Goal: Transaction & Acquisition: Purchase product/service

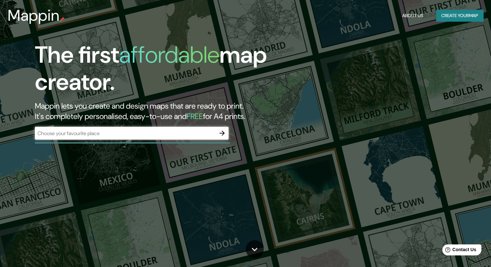
click at [110, 137] on div "​" at bounding box center [132, 133] width 194 height 13
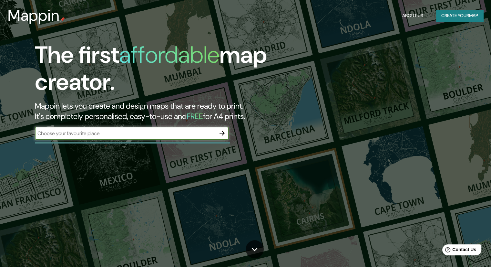
click at [117, 132] on input "text" at bounding box center [125, 132] width 181 height 7
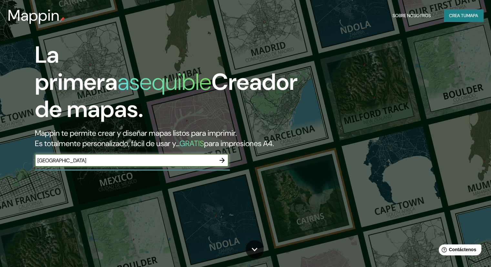
type input "MONTERREY"
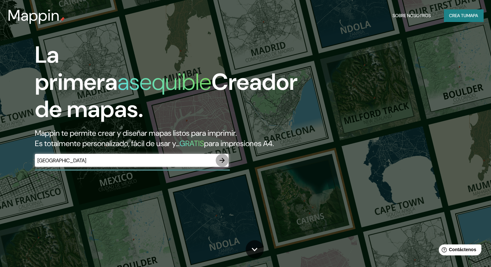
click at [222, 164] on icon "button" at bounding box center [222, 160] width 8 height 8
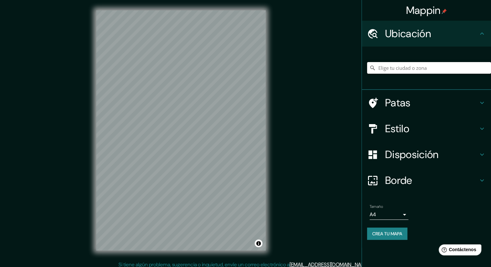
click at [407, 68] on input "Elige tu ciudad o zona" at bounding box center [429, 68] width 124 height 12
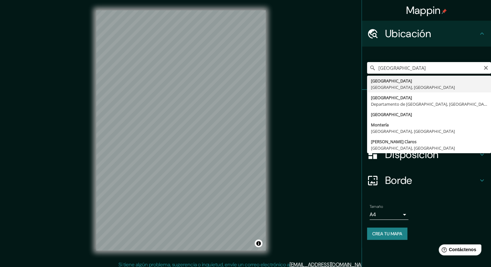
type input "[GEOGRAPHIC_DATA], [GEOGRAPHIC_DATA], [GEOGRAPHIC_DATA]"
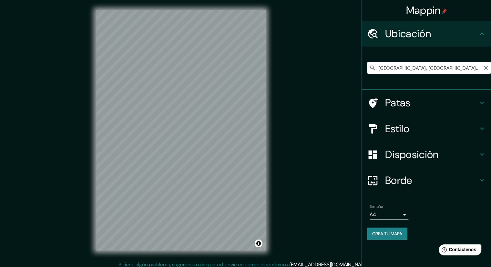
drag, startPoint x: 94, startPoint y: 167, endPoint x: 3, endPoint y: 142, distance: 94.3
click at [2, 139] on div "Mappin Ubicación Monterrey, Nuevo León, México Monterrey Nuevo León, México Mon…" at bounding box center [245, 135] width 491 height 271
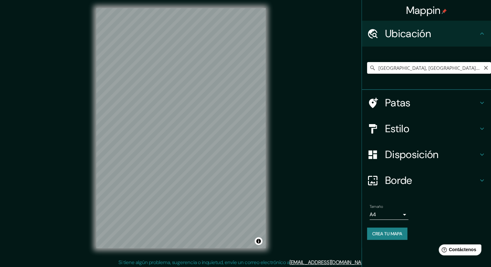
scroll to position [4, 0]
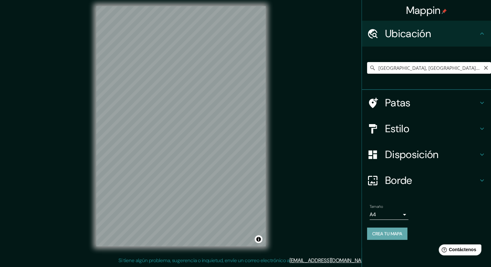
drag, startPoint x: 266, startPoint y: 86, endPoint x: 375, endPoint y: 227, distance: 178.1
click at [375, 227] on button "Crea tu mapa" at bounding box center [387, 233] width 40 height 12
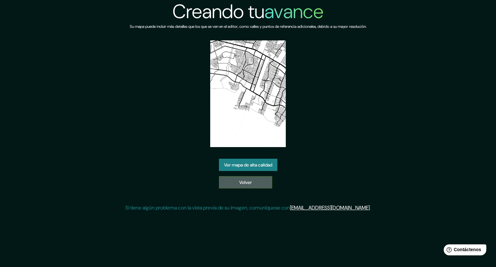
click at [260, 178] on link "Volver" at bounding box center [245, 182] width 53 height 12
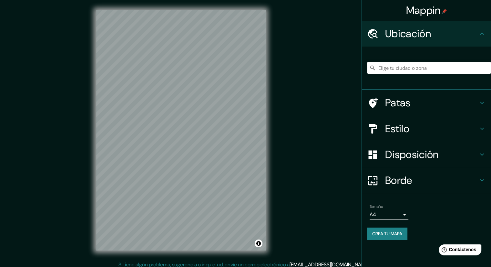
click at [403, 60] on div at bounding box center [429, 68] width 124 height 32
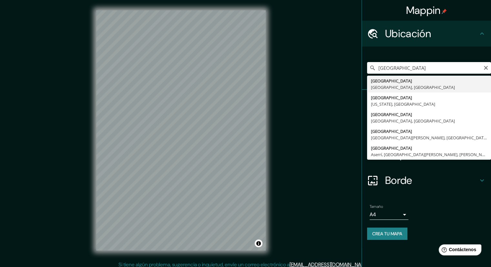
type input "[GEOGRAPHIC_DATA], [GEOGRAPHIC_DATA], [GEOGRAPHIC_DATA]"
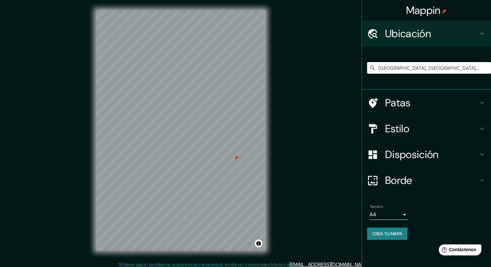
click at [293, 140] on div "Mappin Ubicación [GEOGRAPHIC_DATA], [GEOGRAPHIC_DATA], [GEOGRAPHIC_DATA] Patas …" at bounding box center [245, 135] width 491 height 271
